Goal: Task Accomplishment & Management: Manage account settings

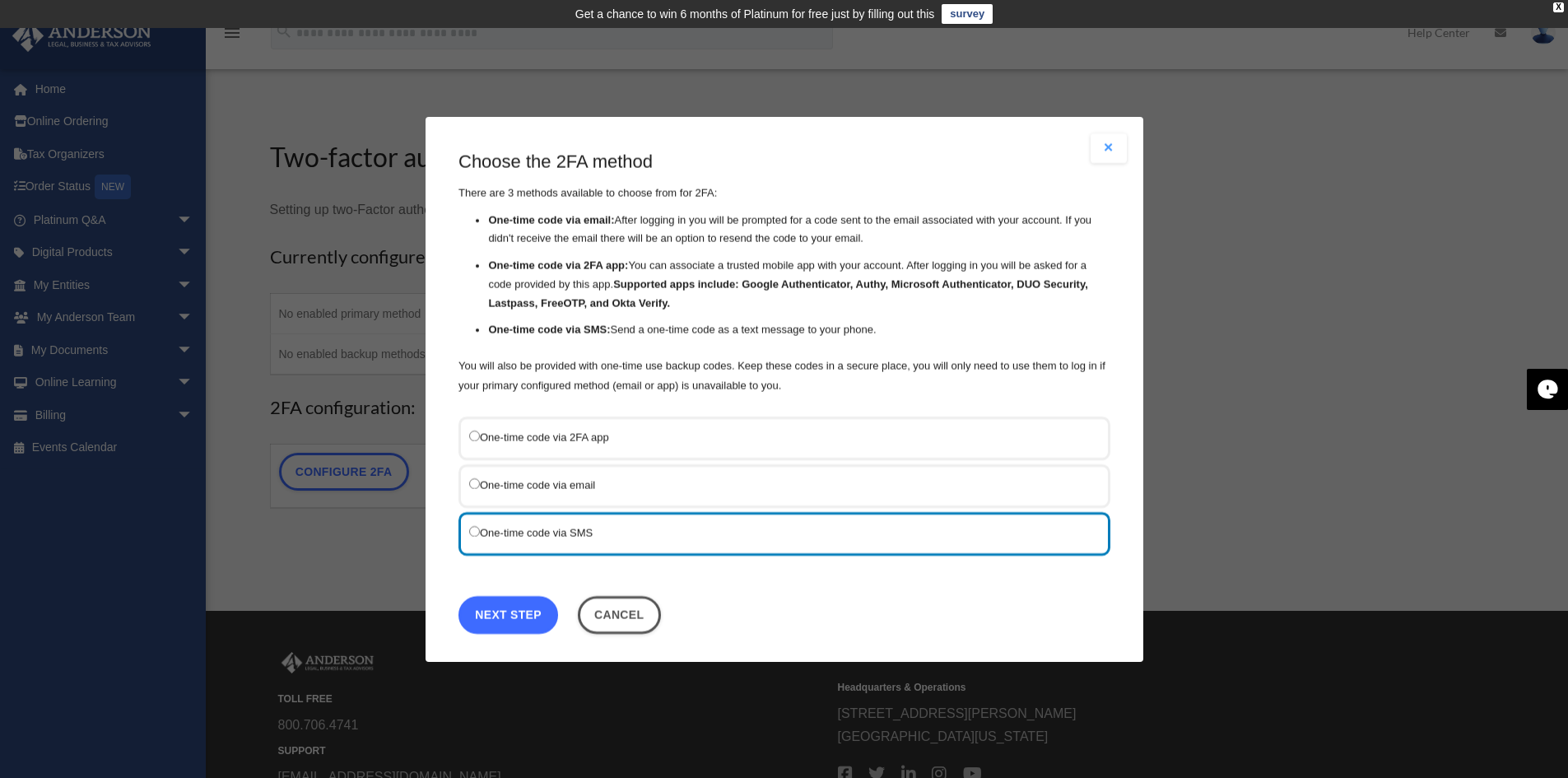
click at [530, 614] on link "Next Step" at bounding box center [509, 614] width 99 height 38
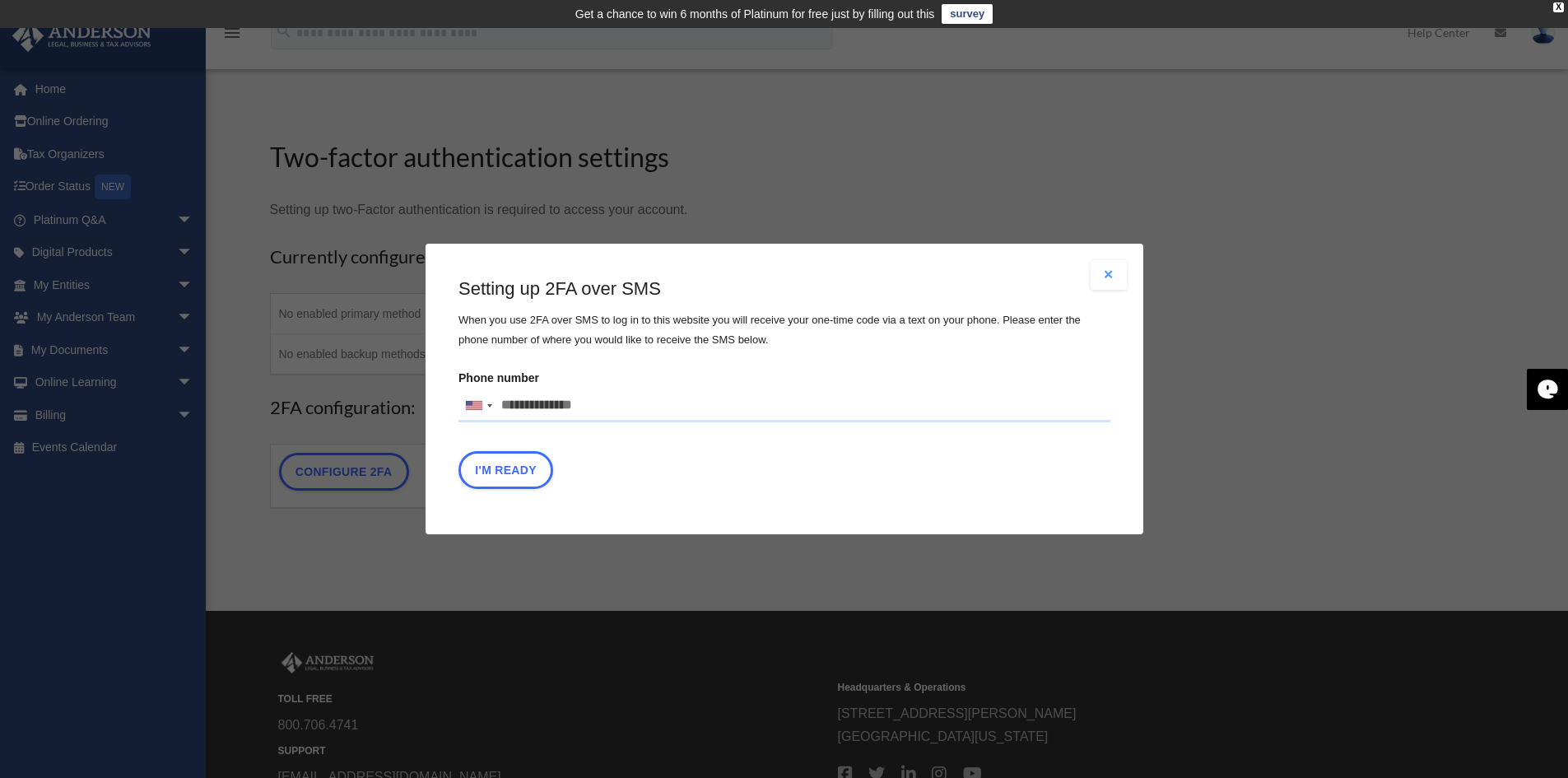
click at [571, 404] on input "Phone number United States +1 United Kingdom +44 Afghanistan (‫افغانستان‬‎) +93…" at bounding box center [785, 407] width 652 height 33
type input "**********"
click at [509, 471] on button "I'm Ready" at bounding box center [506, 470] width 95 height 38
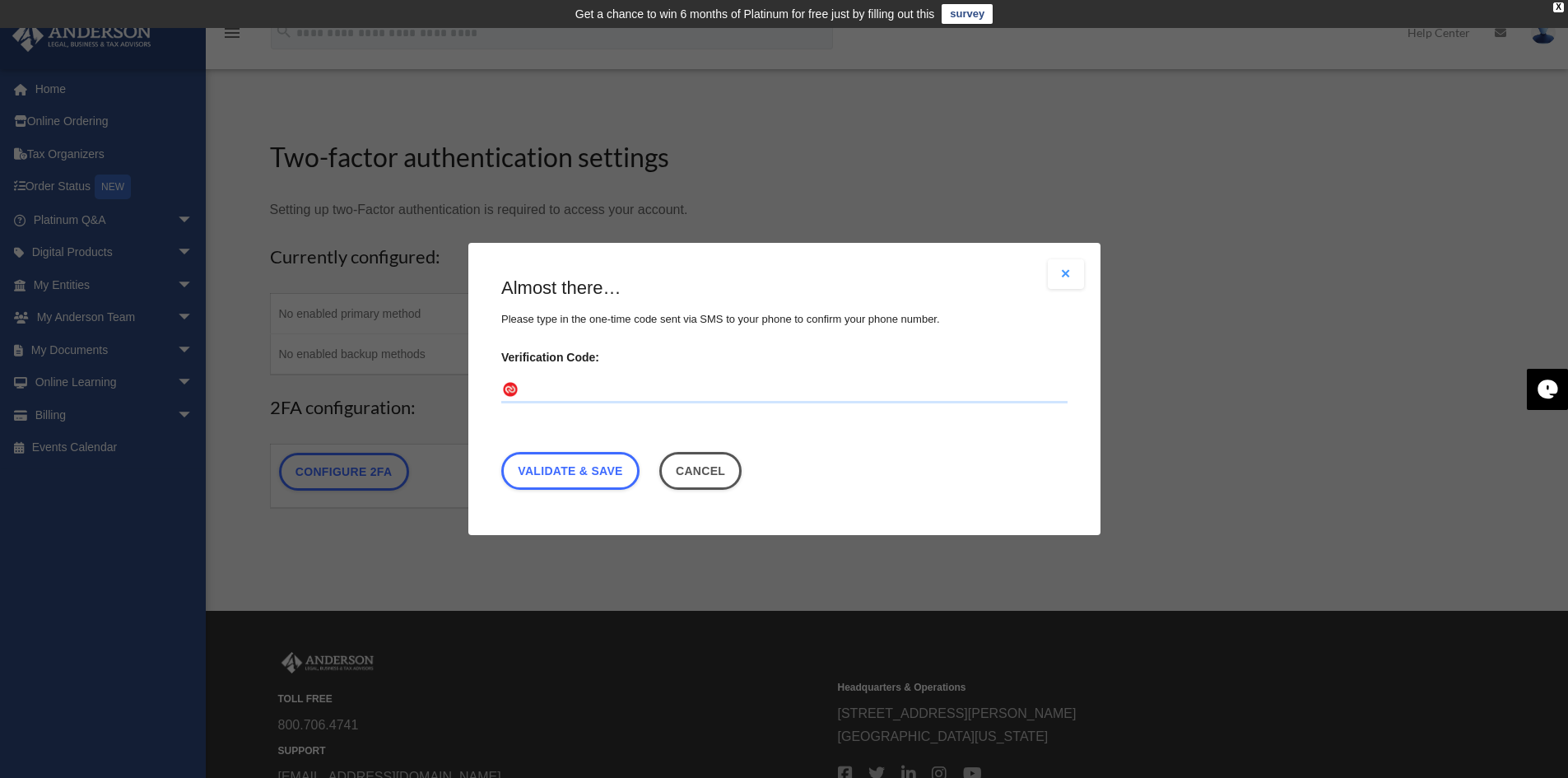
click at [577, 386] on input "Verification Code:" at bounding box center [784, 390] width 567 height 27
type input "******"
click at [547, 467] on link "Validate & Save" at bounding box center [570, 470] width 138 height 38
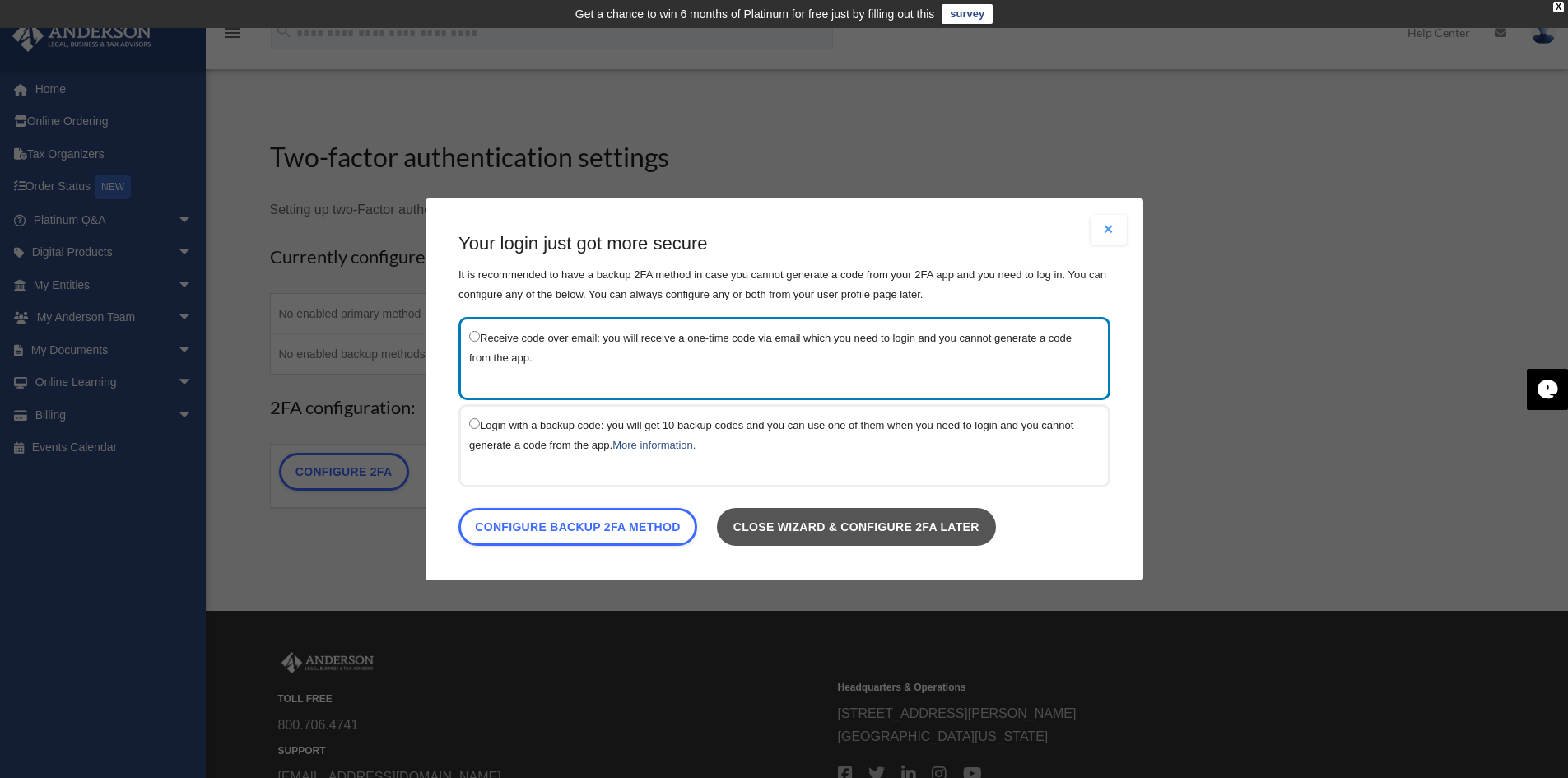
click at [879, 529] on link "Close wizard & configure 2FA later" at bounding box center [855, 525] width 279 height 38
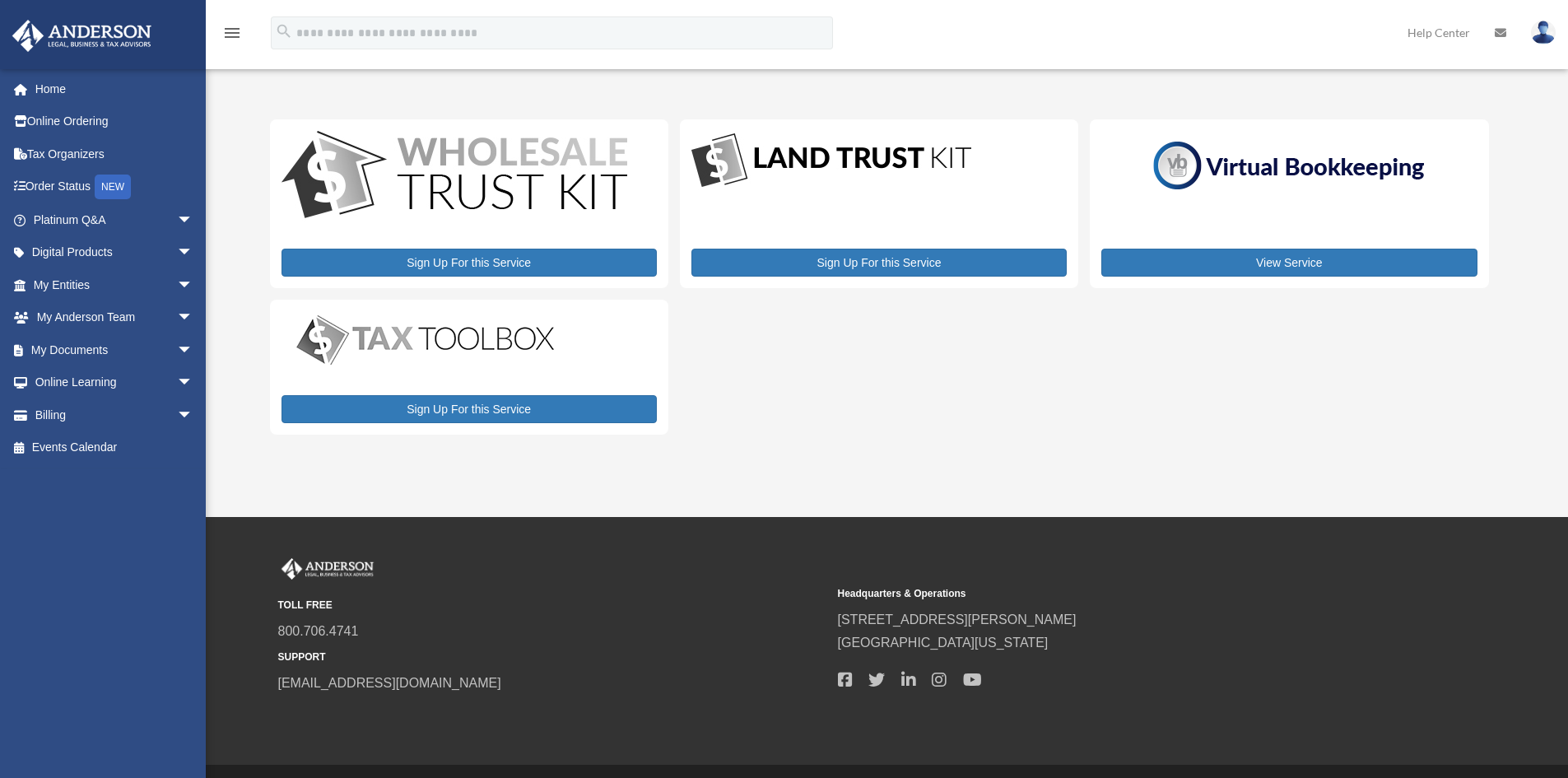
click at [1112, 230] on div "View Service" at bounding box center [1289, 204] width 398 height 169
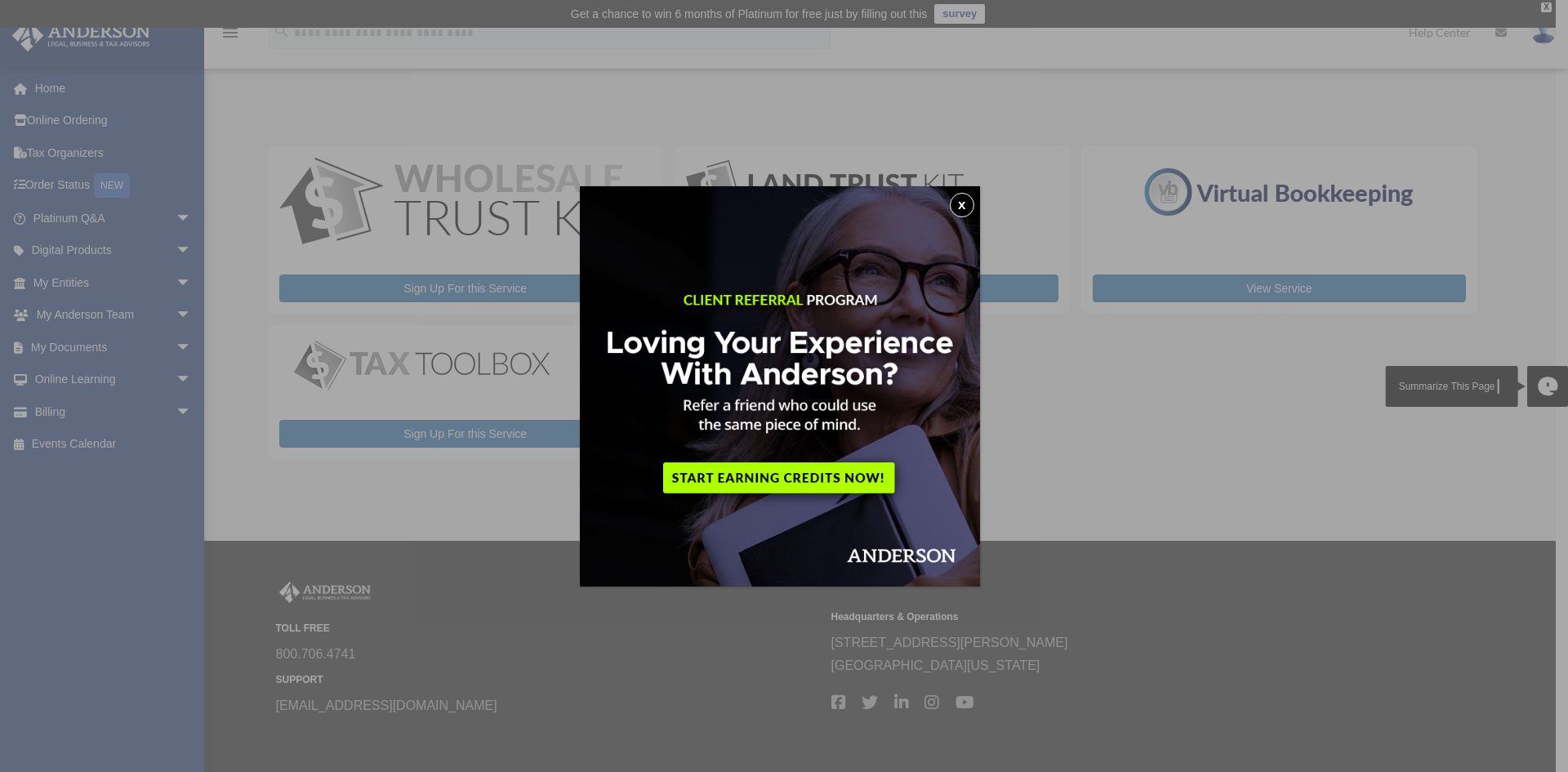
click at [964, 203] on button "x" at bounding box center [962, 205] width 25 height 25
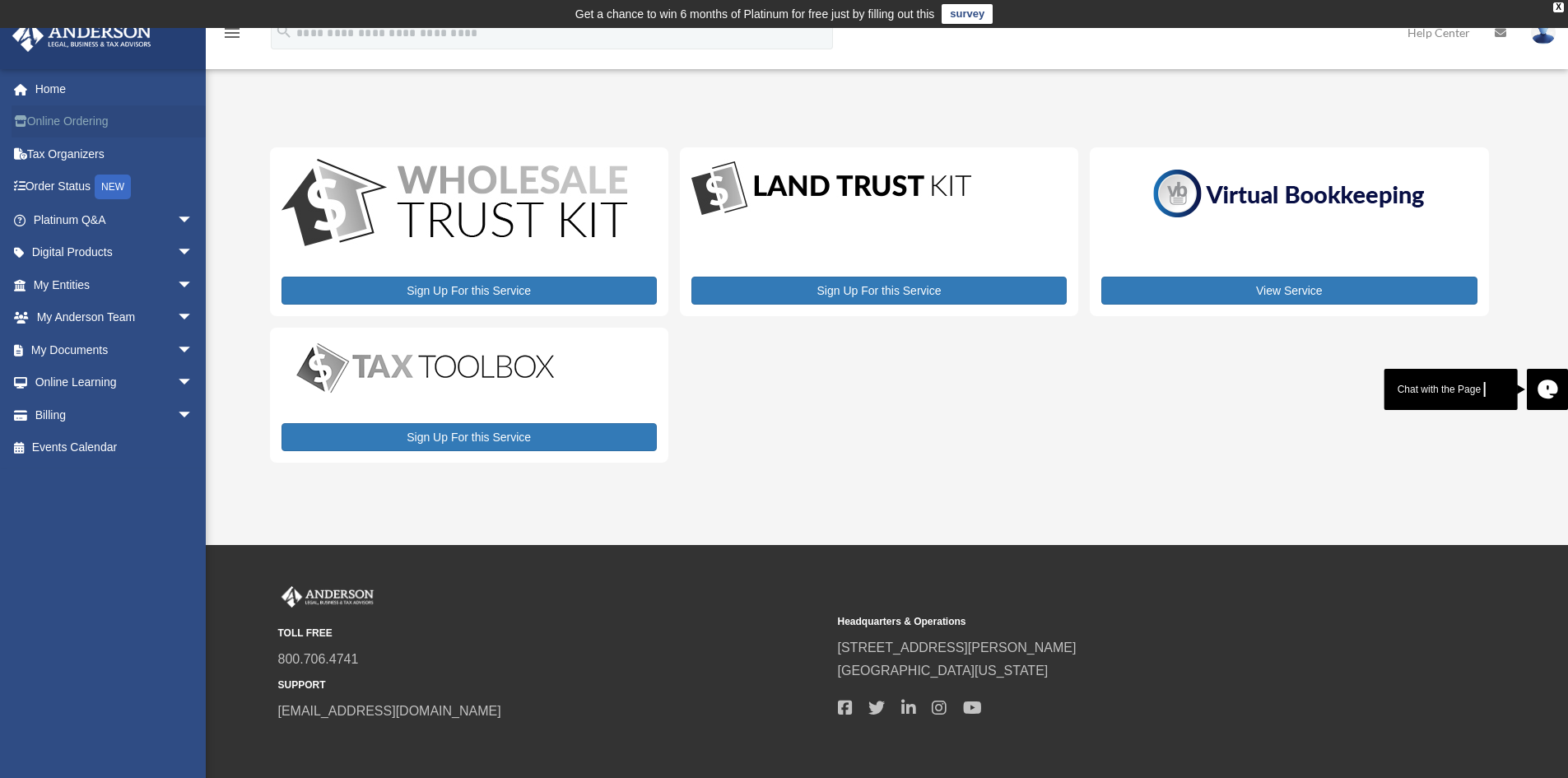
click at [82, 116] on link "Online Ordering" at bounding box center [115, 122] width 206 height 33
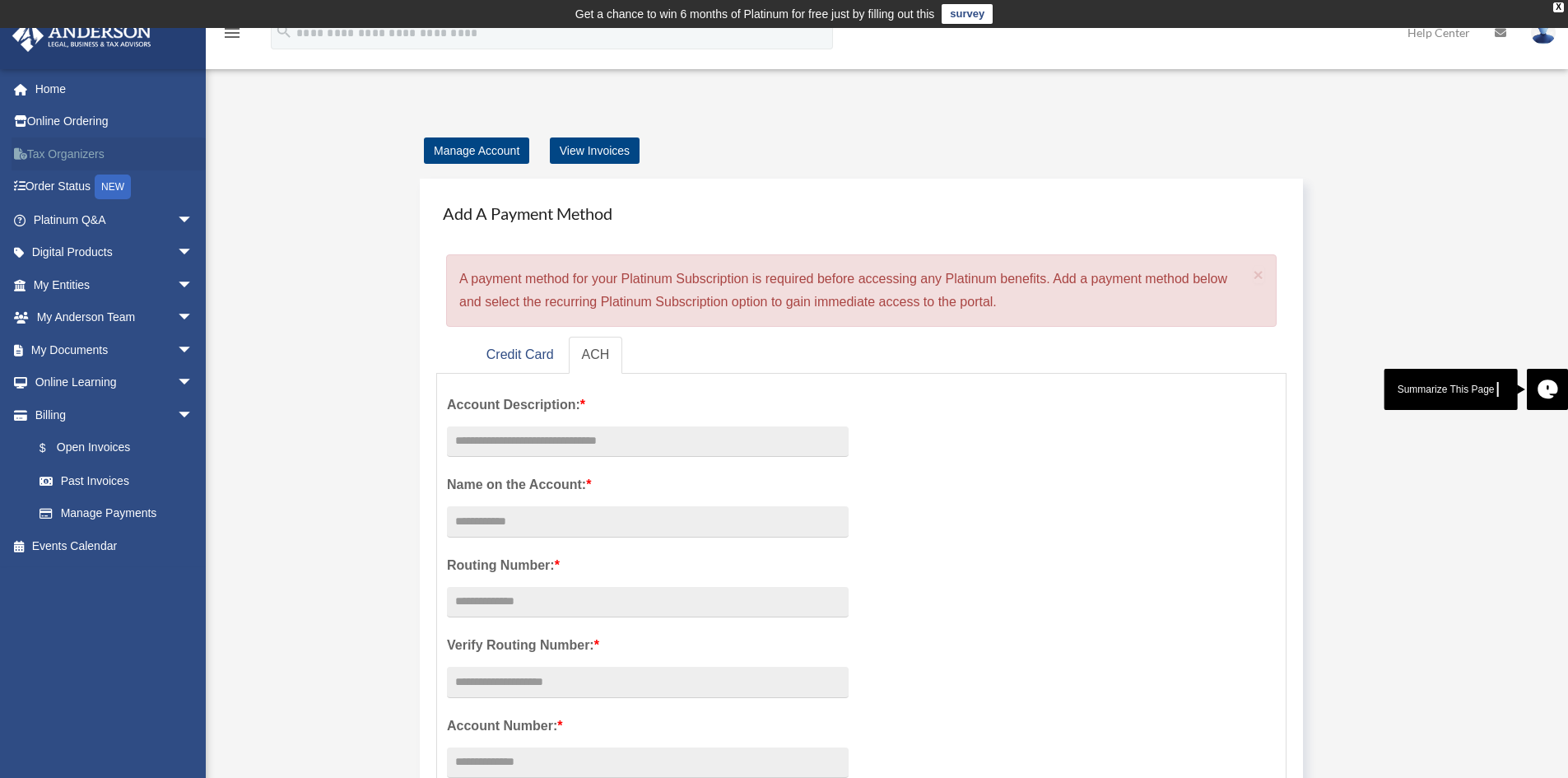
click at [87, 151] on link "Tax Organizers" at bounding box center [115, 154] width 206 height 33
